Goal: Book appointment/travel/reservation

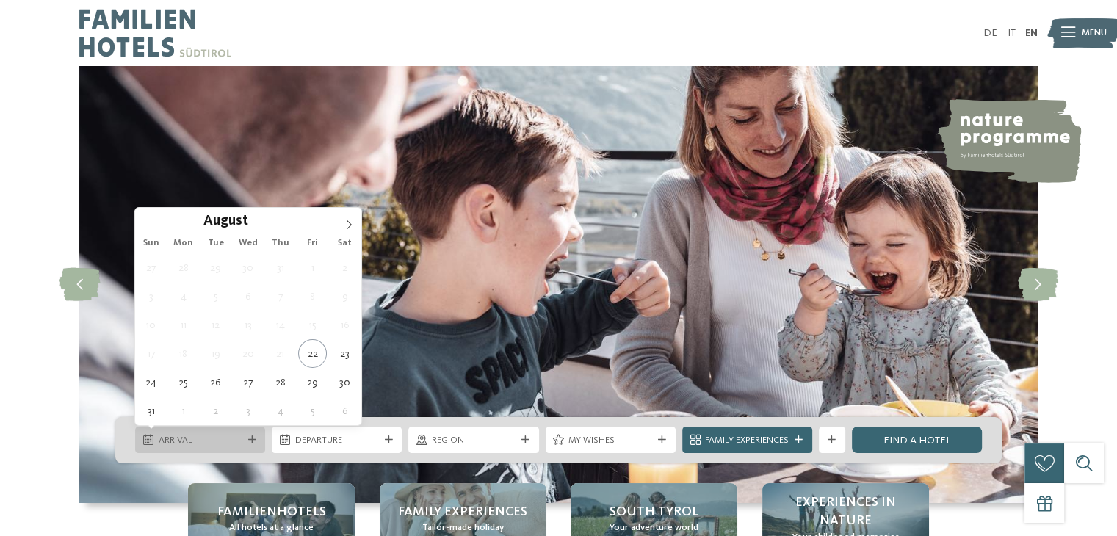
click at [200, 435] on span "Arrival" at bounding box center [201, 440] width 84 height 13
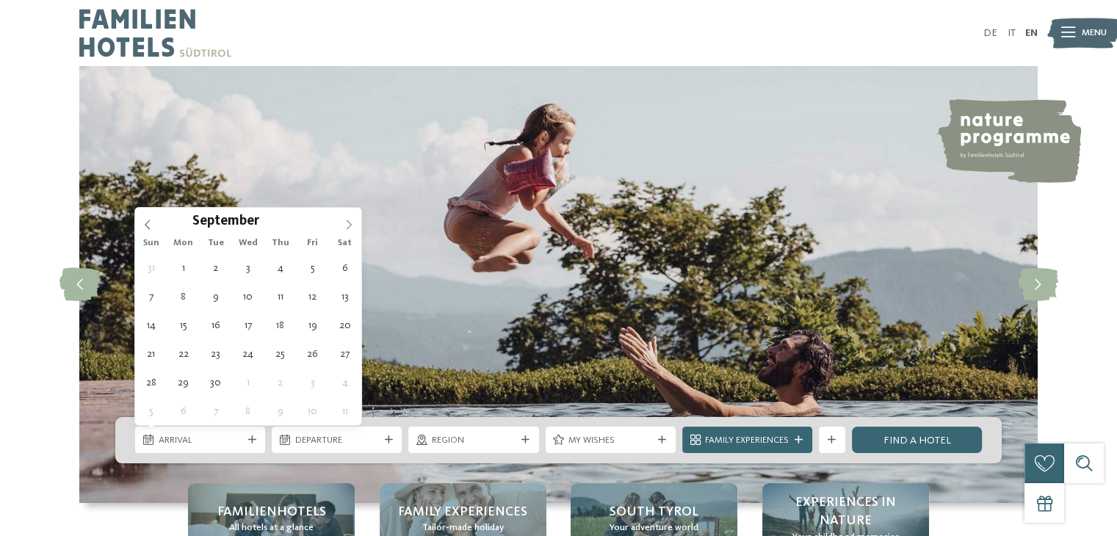
click at [351, 224] on icon at bounding box center [349, 225] width 10 height 10
type div "[DATE]"
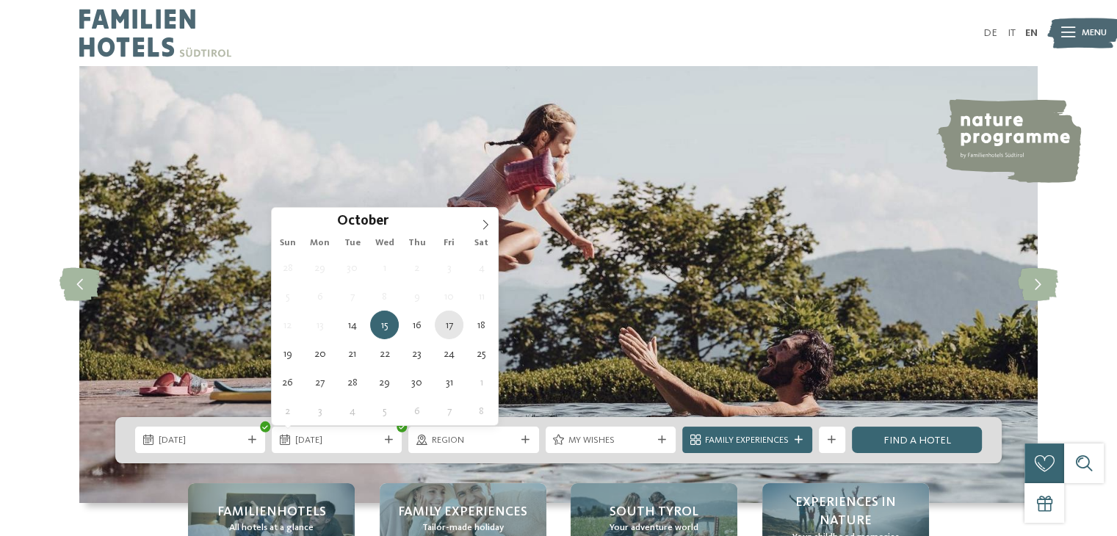
type div "[DATE]"
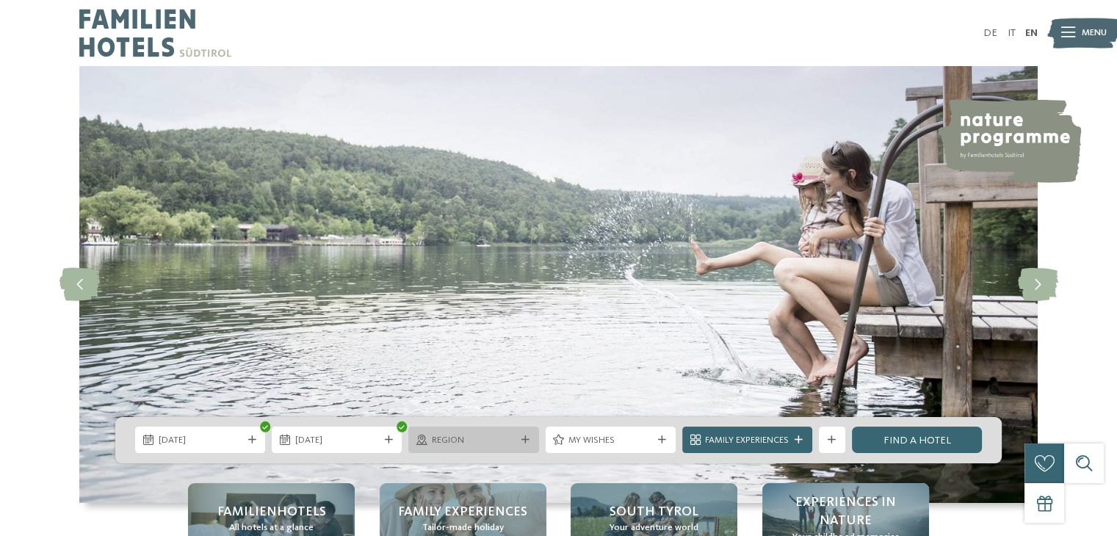
click at [501, 444] on span "Region" at bounding box center [474, 440] width 84 height 13
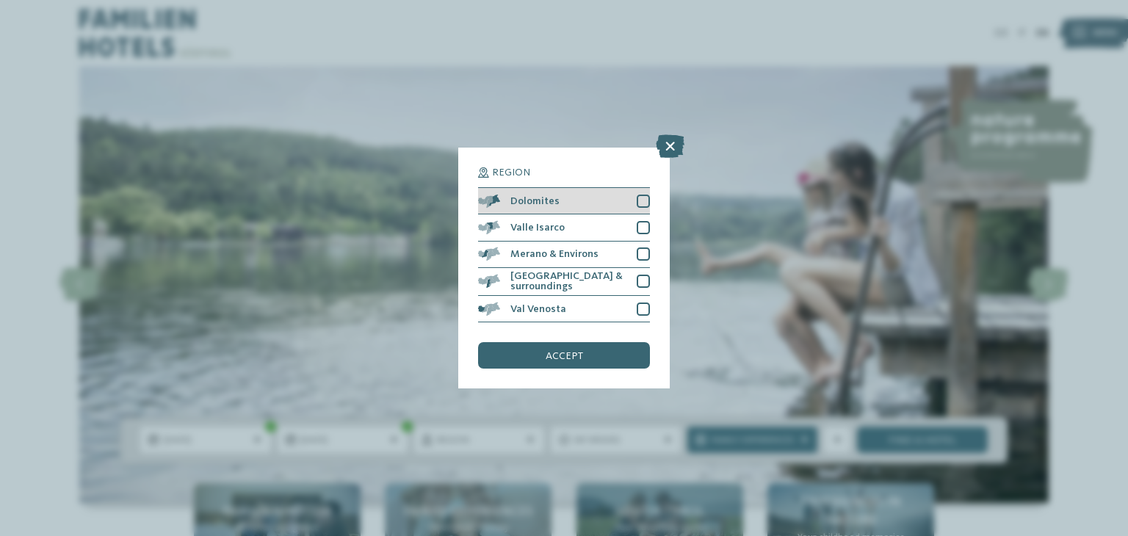
click at [648, 203] on div at bounding box center [643, 201] width 13 height 13
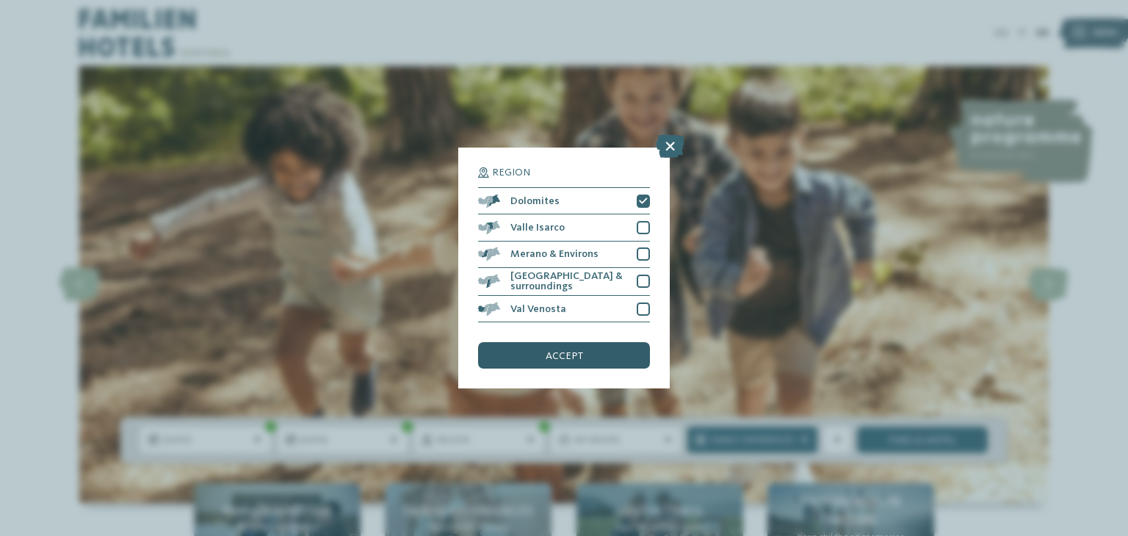
click at [546, 361] on div "accept" at bounding box center [564, 355] width 172 height 26
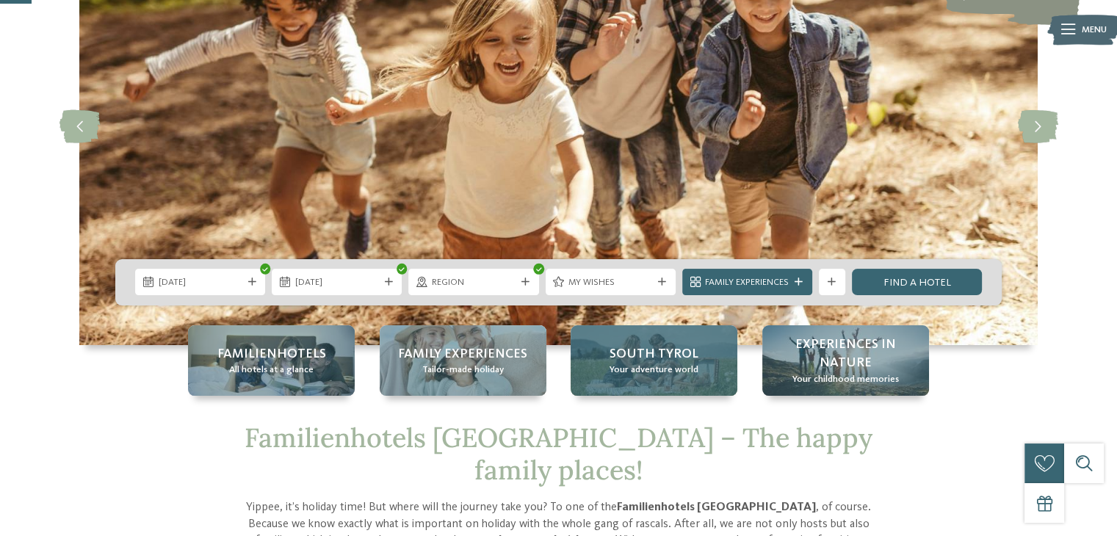
scroll to position [160, 0]
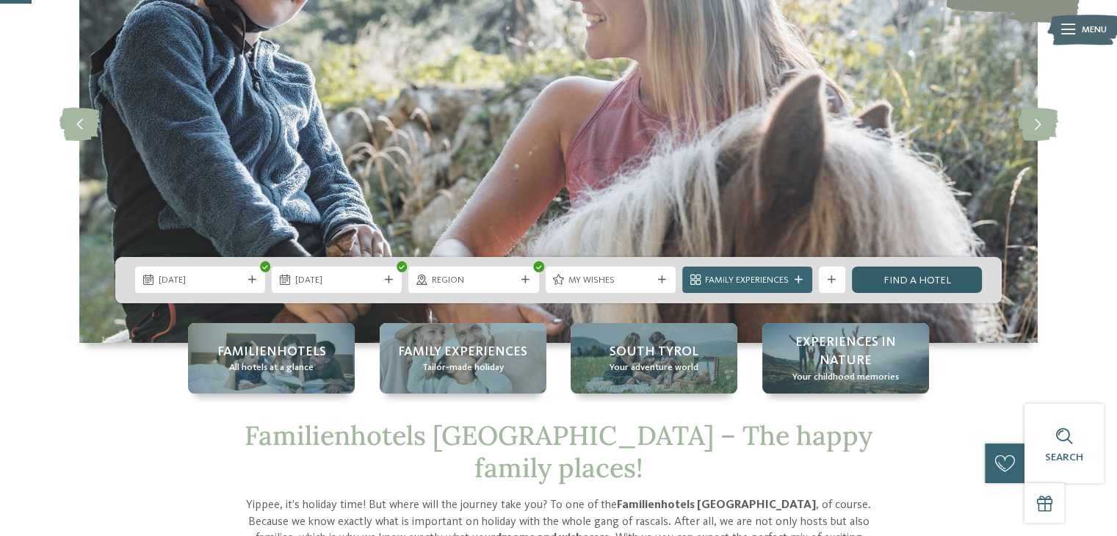
click at [919, 279] on link "Find a hotel" at bounding box center [917, 280] width 130 height 26
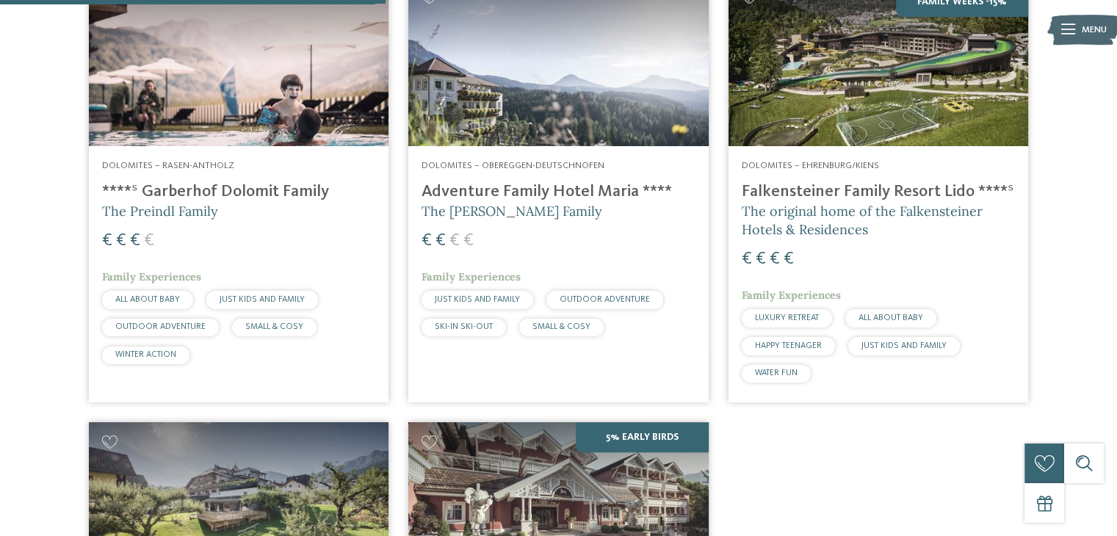
scroll to position [535, 0]
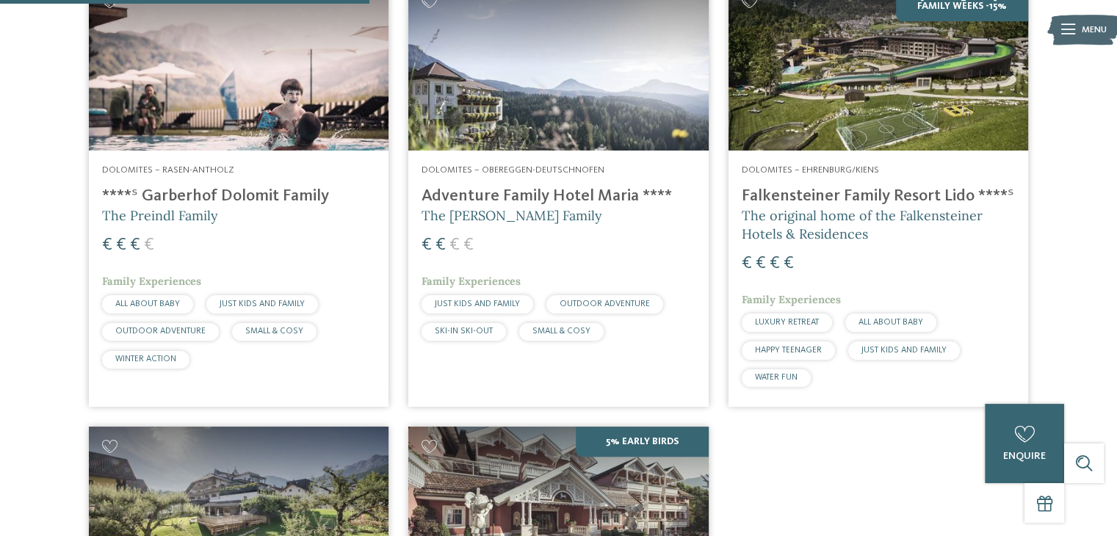
click at [585, 151] on div "Dolomites – Obereggen-Deutschnofen Adventure Family Hotel Maria **** The Kofler…" at bounding box center [558, 256] width 300 height 211
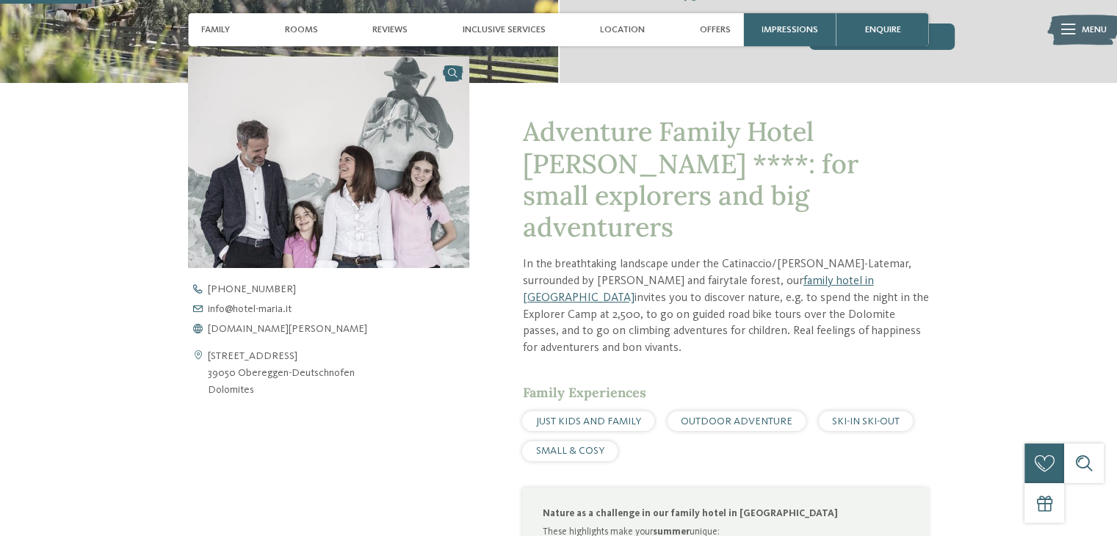
scroll to position [287, 0]
